Goal: Transaction & Acquisition: Purchase product/service

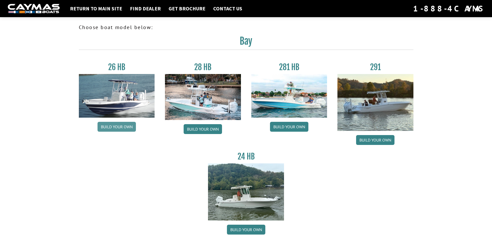
click at [121, 124] on link "Build your own" at bounding box center [117, 127] width 38 height 10
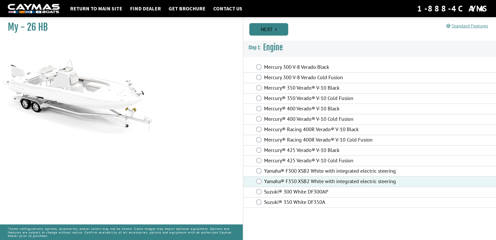
click at [267, 31] on link "Next" at bounding box center [268, 29] width 39 height 12
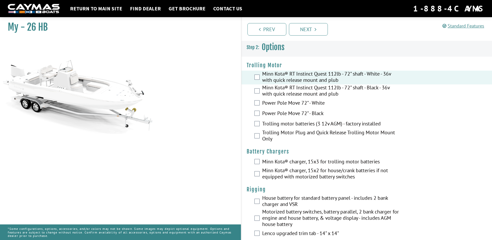
click at [259, 122] on div "Trolling motor batteries (3 12v AGM) - factory installed" at bounding box center [366, 124] width 251 height 10
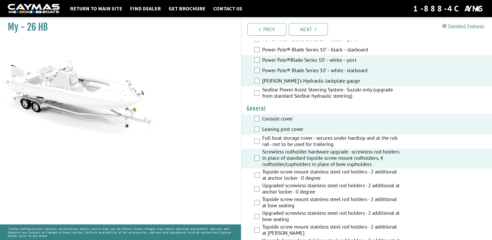
scroll to position [285, 0]
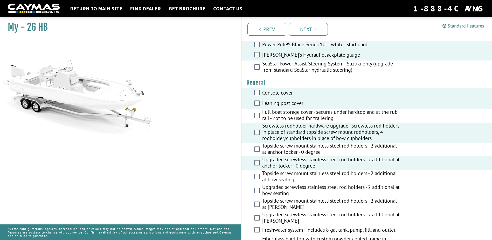
click at [261, 190] on div "Upgraded screwless stainless steel rod holders - 2 additional at bow seating" at bounding box center [366, 191] width 251 height 14
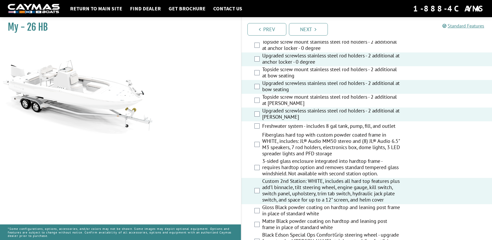
scroll to position [441, 0]
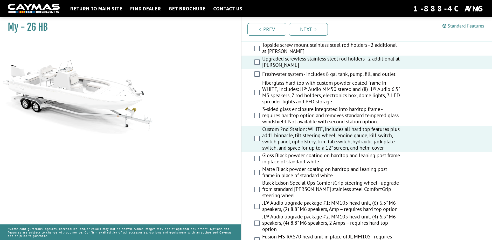
click at [278, 156] on label "Gloss Black powder coating on hardtop and leaning post frame in place of standa…" at bounding box center [331, 159] width 138 height 14
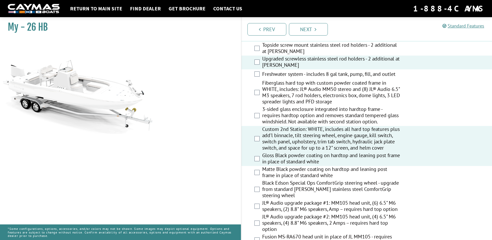
click at [274, 186] on label "Black Edson Special Ops ComfortGrip steering wheel - upgrade from standard [PER…" at bounding box center [331, 189] width 138 height 20
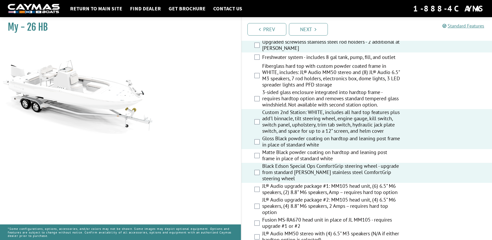
scroll to position [467, 0]
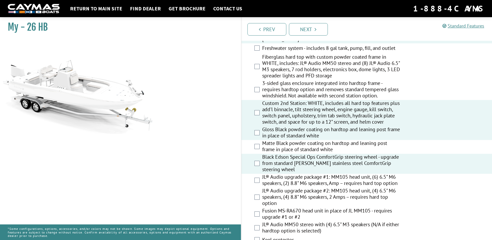
click at [278, 198] on label "JL® Audio upgrade package #2: MM105 head unit, (4) 6.5" M6 speakers, (4) 8.8" M…" at bounding box center [331, 197] width 138 height 20
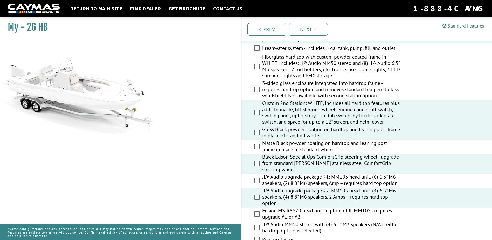
click at [278, 198] on label "JL® Audio upgrade package #2: MM105 head unit, (4) 6.5" M6 speakers, (4) 8.8" M…" at bounding box center [331, 197] width 138 height 20
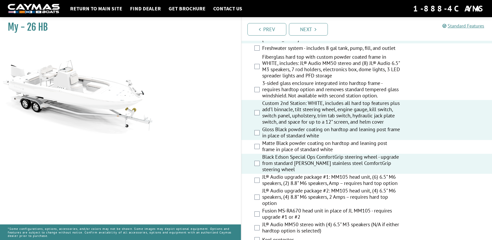
click at [280, 189] on label "JL® Audio upgrade package #2: MM105 head unit, (4) 6.5" M6 speakers, (4) 8.8" M…" at bounding box center [331, 197] width 138 height 20
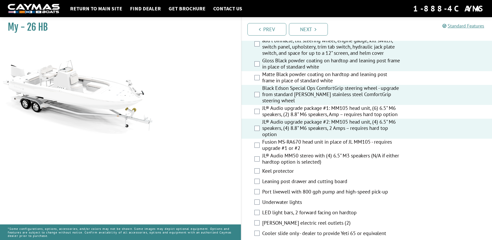
scroll to position [545, 0]
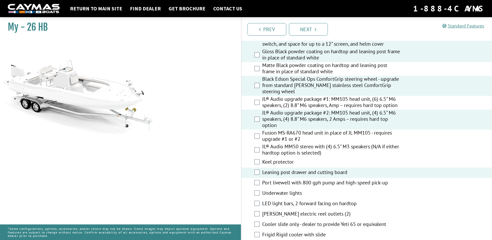
click at [260, 193] on div "Underwater lights" at bounding box center [366, 193] width 251 height 10
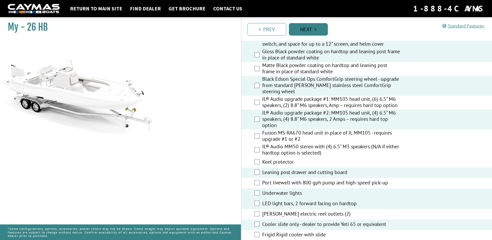
click at [310, 28] on link "Next" at bounding box center [308, 29] width 39 height 12
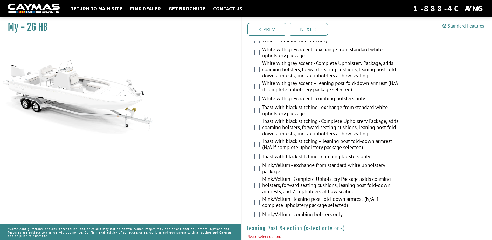
scroll to position [1017, 0]
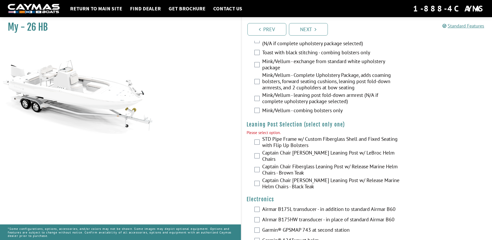
click at [298, 154] on label "Captain Chair [PERSON_NAME] Leaning Post w/ LeBroc Helm Chairs" at bounding box center [331, 156] width 138 height 14
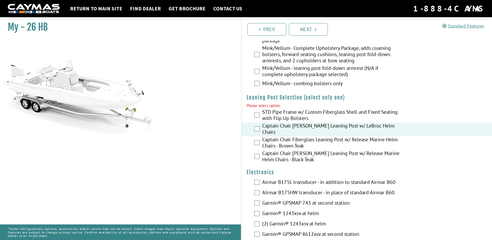
scroll to position [1095, 0]
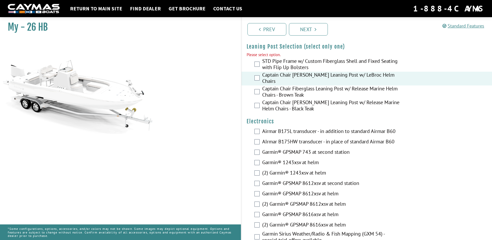
click at [273, 128] on label "Airmar B175L transducer - in addition to standard Airmar B60" at bounding box center [331, 132] width 138 height 8
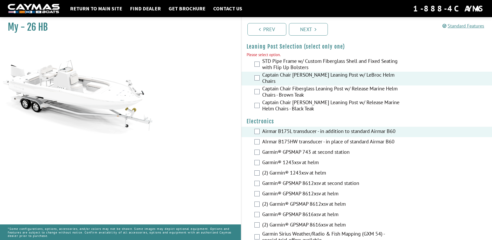
click at [279, 149] on label "Garmin® GPSMAP 743 at second station" at bounding box center [331, 153] width 138 height 8
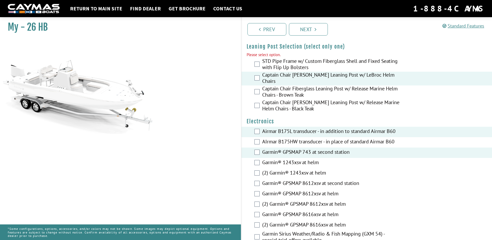
click at [281, 169] on label "(2) Garmin® 1243xsv at helm" at bounding box center [331, 173] width 138 height 8
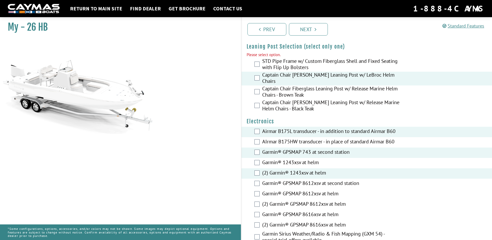
click at [281, 169] on label "(2) Garmin® 1243xsv at helm" at bounding box center [331, 173] width 138 height 8
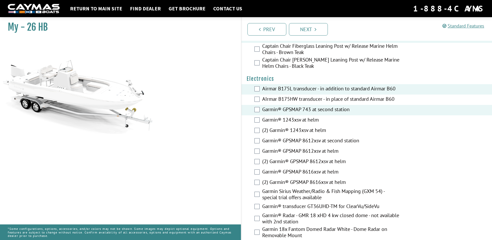
scroll to position [1147, 0]
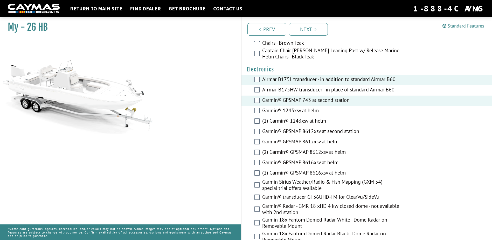
click at [273, 149] on label "(2) Garmin® GPSMAP 8612xsv at helm" at bounding box center [331, 153] width 138 height 8
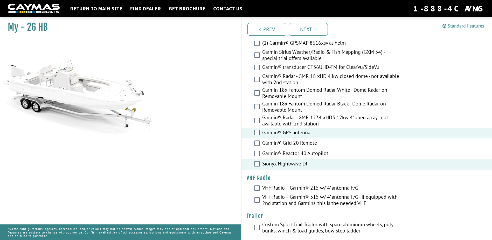
scroll to position [1278, 0]
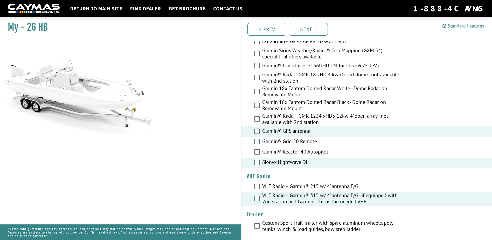
click at [333, 228] on label "Custom Sport Trail Trailer with spare aluminum wheels, poly bunks, winch & load…" at bounding box center [331, 226] width 138 height 14
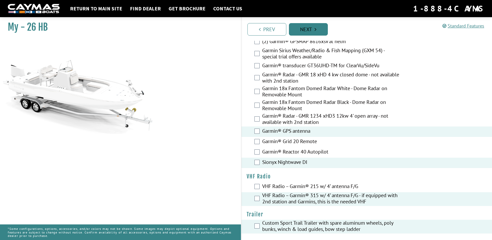
click at [308, 27] on link "Next" at bounding box center [308, 29] width 39 height 12
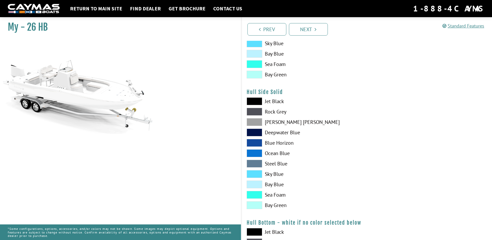
scroll to position [207, 0]
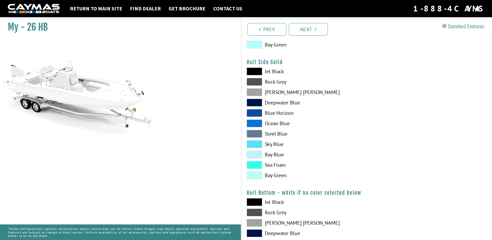
click at [275, 104] on label "Deepwater Blue" at bounding box center [304, 103] width 115 height 8
click at [274, 90] on label "[PERSON_NAME] [PERSON_NAME]" at bounding box center [304, 92] width 115 height 8
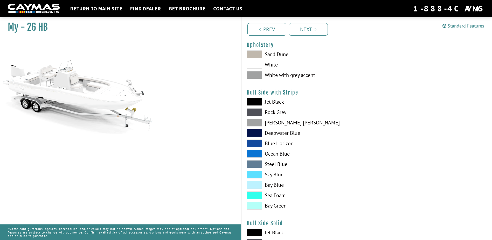
scroll to position [0, 0]
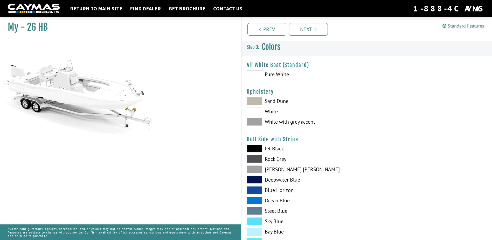
click at [273, 101] on label "Sand Dune" at bounding box center [304, 101] width 115 height 8
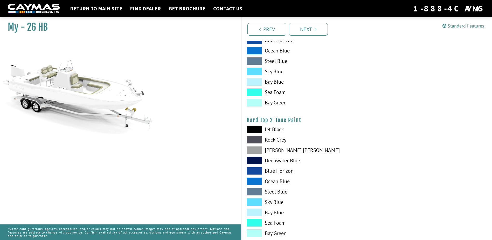
scroll to position [415, 0]
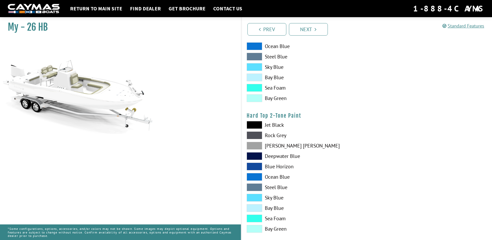
click at [251, 207] on span at bounding box center [255, 208] width 16 height 8
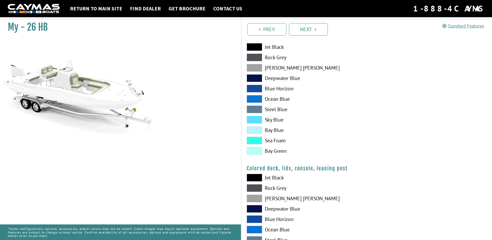
scroll to position [545, 0]
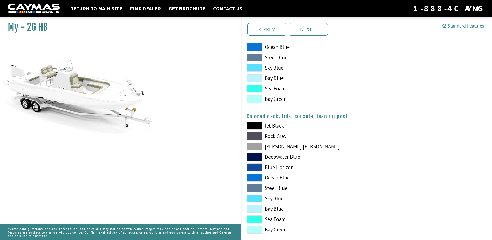
click at [253, 209] on span at bounding box center [255, 209] width 16 height 8
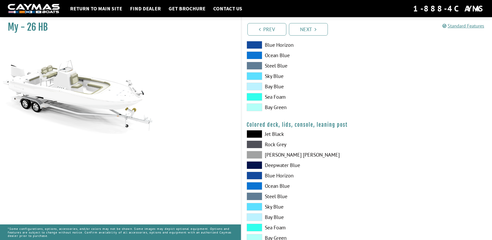
scroll to position [553, 0]
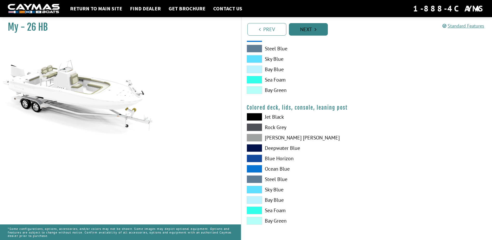
click at [314, 27] on link "Next" at bounding box center [308, 29] width 39 height 12
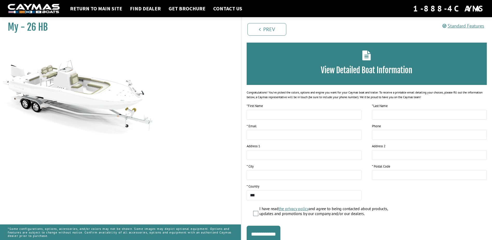
scroll to position [39, 0]
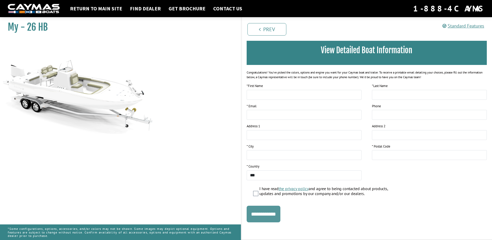
click at [275, 221] on input "**********" at bounding box center [264, 213] width 34 height 17
